Goal: Task Accomplishment & Management: Manage account settings

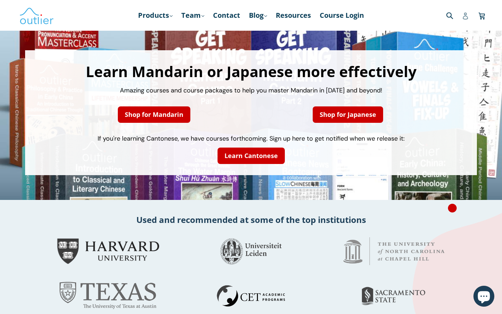
click at [466, 15] on icon at bounding box center [465, 16] width 5 height 7
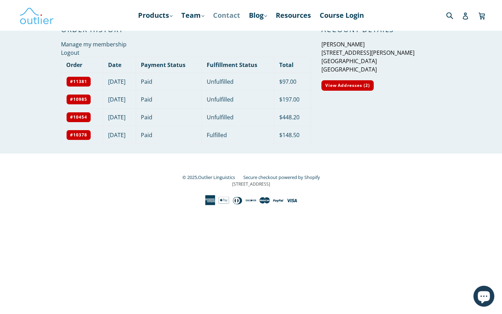
click at [232, 19] on link "Contact" at bounding box center [227, 15] width 34 height 13
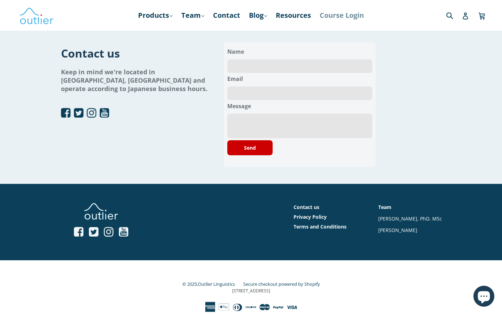
click at [360, 17] on link "Course Login" at bounding box center [341, 15] width 51 height 13
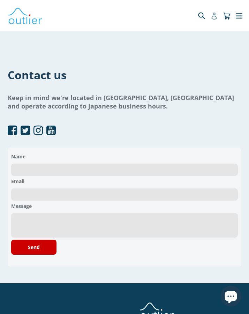
click at [215, 20] on link "Account" at bounding box center [214, 15] width 11 height 21
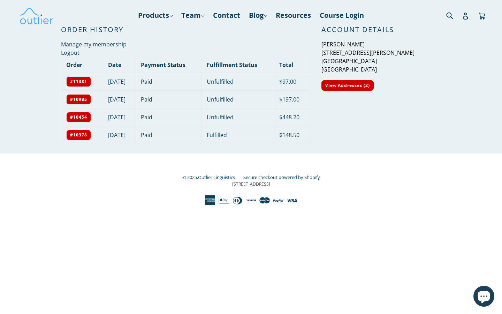
click at [249, 158] on div "© 2025, Outlier Linguistics Secure checkout powered by Shopify 3 Germay Drive S…" at bounding box center [251, 180] width 380 height 52
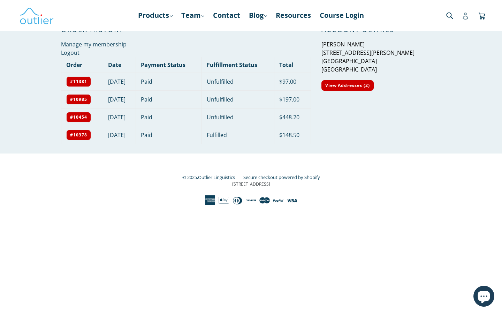
click at [249, 20] on link "Account" at bounding box center [465, 15] width 7 height 14
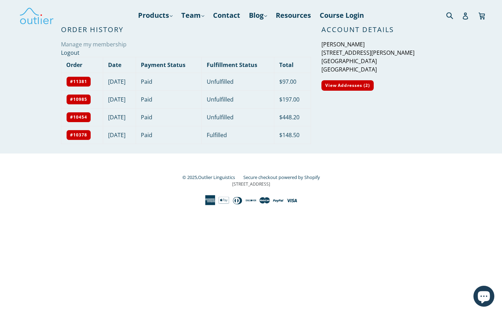
click at [123, 45] on link "Manage my membership" at bounding box center [94, 44] width 66 height 8
